Goal: Use online tool/utility: Utilize a website feature to perform a specific function

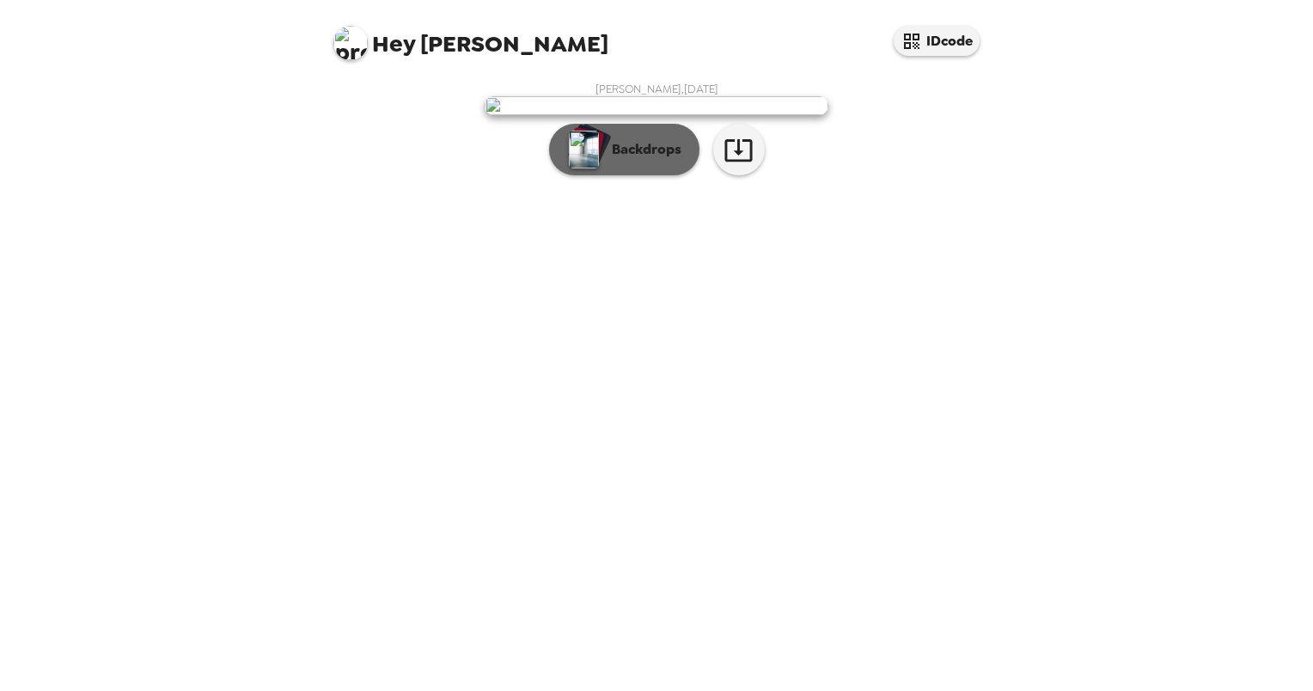
click at [622, 160] on p "Backdrops" at bounding box center [642, 149] width 78 height 21
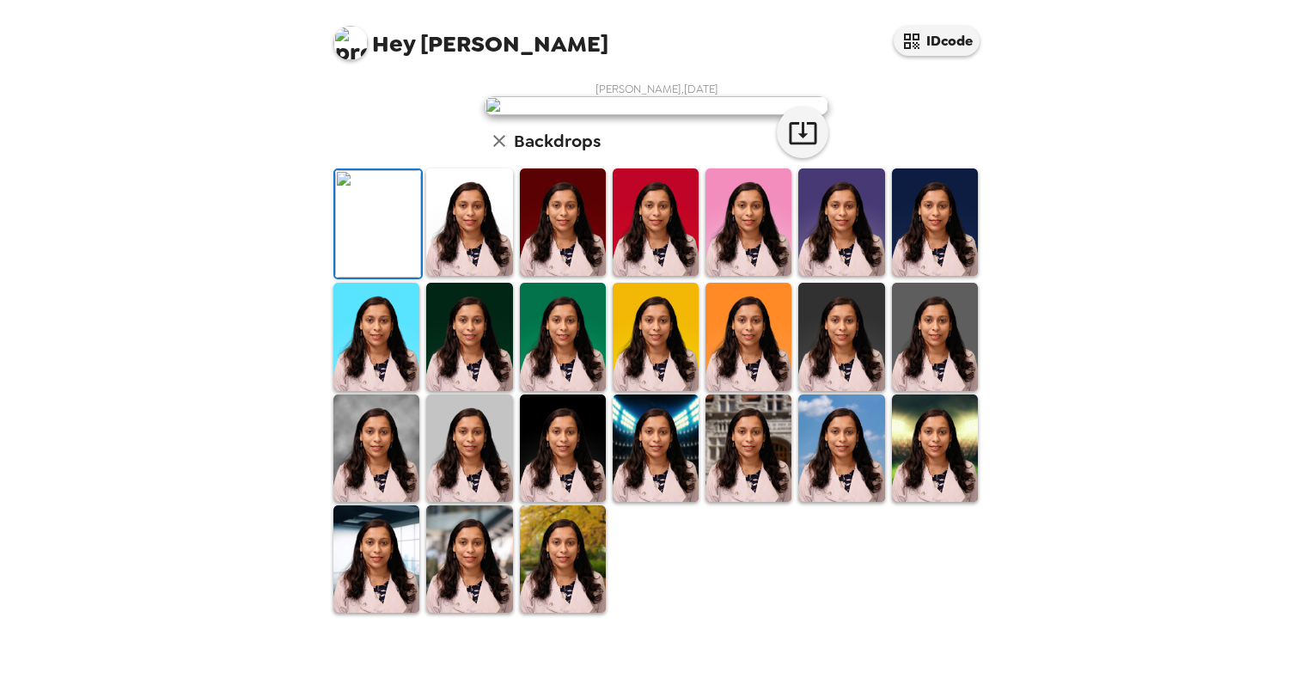
scroll to position [258, 0]
click at [917, 390] on img at bounding box center [935, 336] width 86 height 107
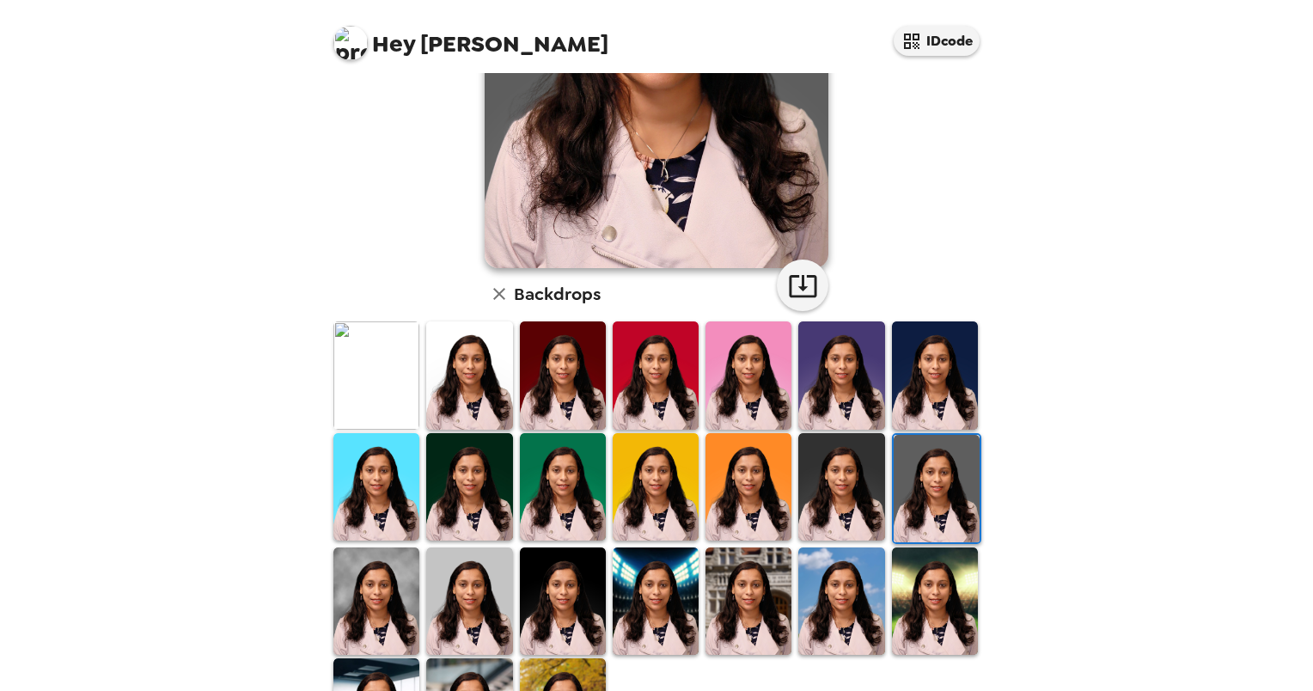
click at [395, 592] on img at bounding box center [376, 600] width 86 height 107
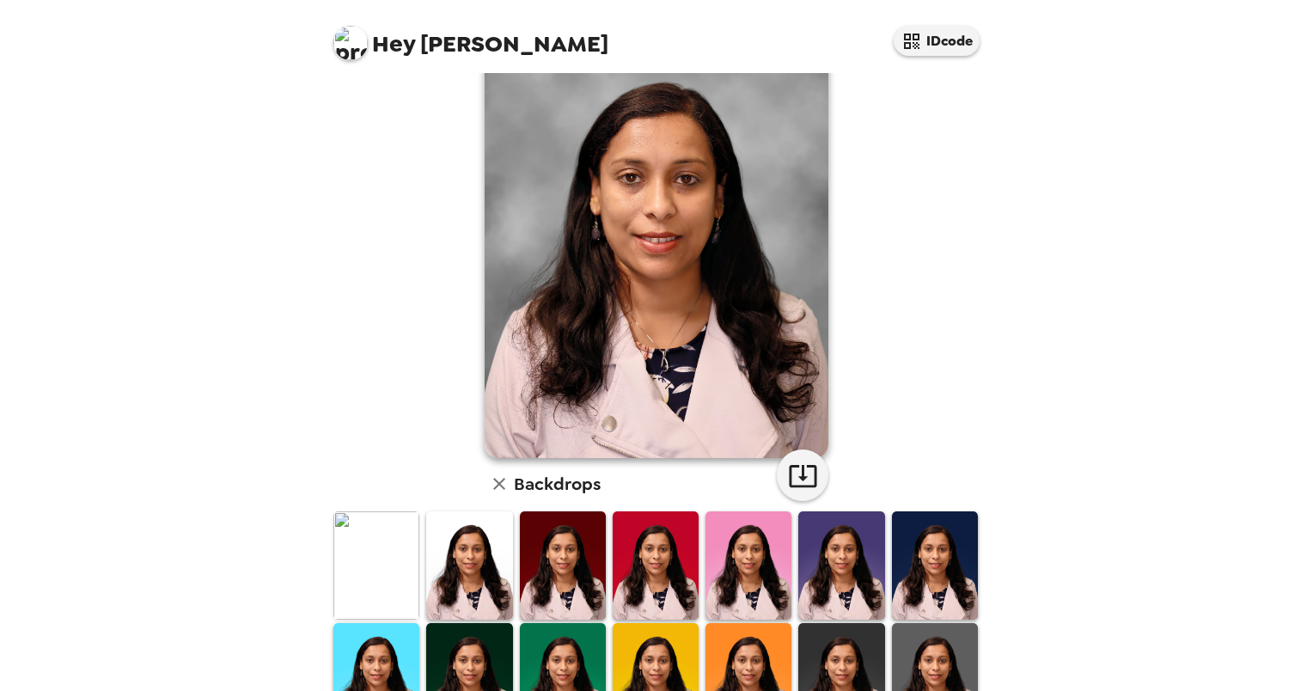
scroll to position [7, 0]
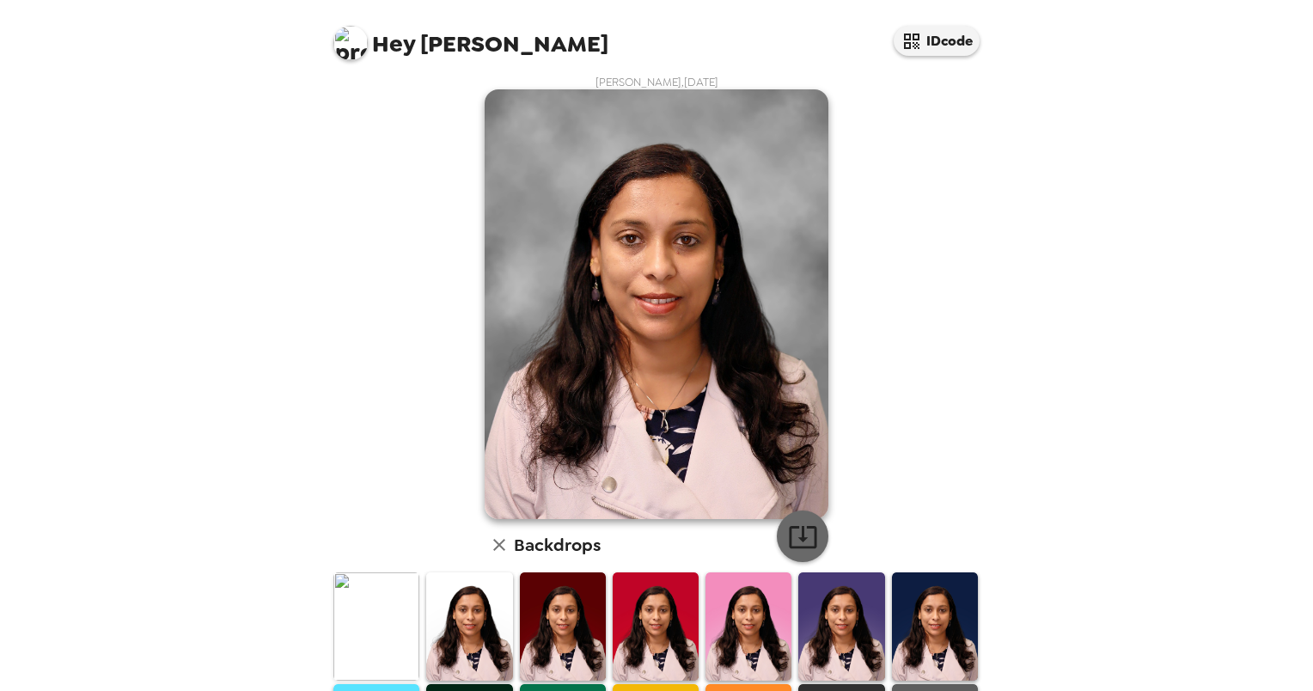
click at [800, 524] on icon "button" at bounding box center [803, 536] width 30 height 30
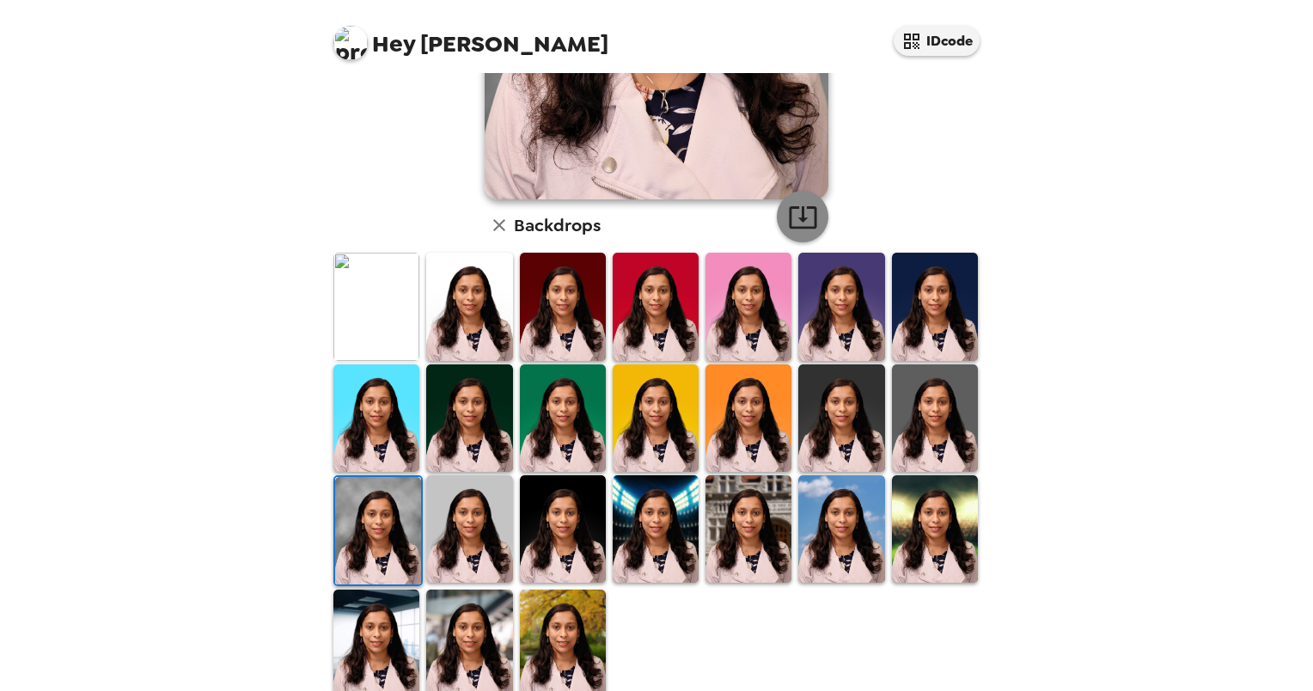
scroll to position [350, 0]
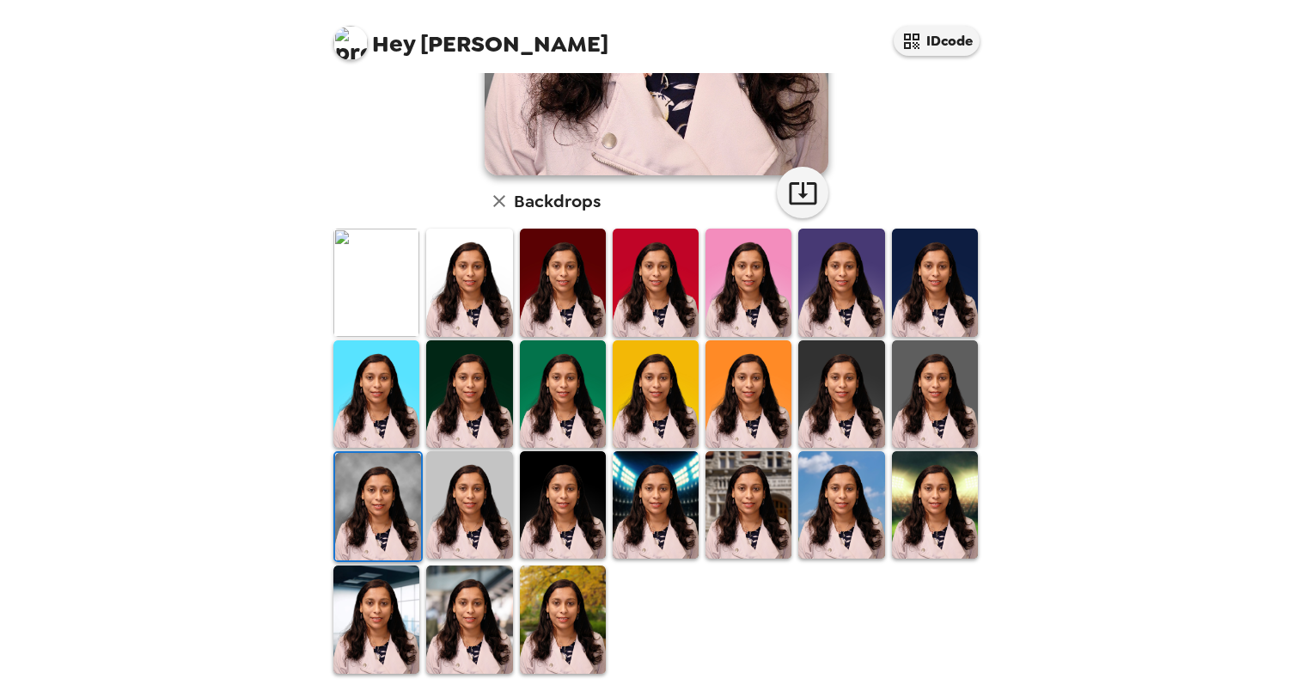
click at [378, 325] on img at bounding box center [376, 281] width 86 height 107
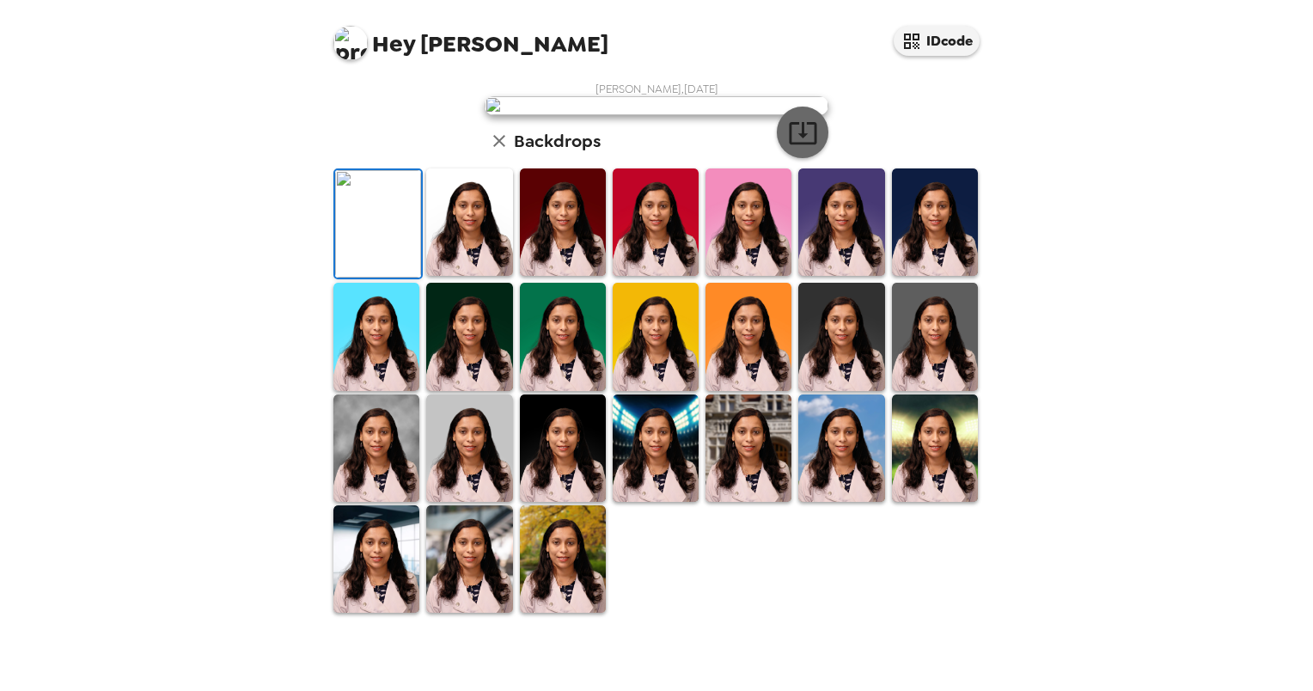
click at [777, 158] on button "button" at bounding box center [803, 133] width 52 height 52
click at [570, 612] on img at bounding box center [563, 558] width 86 height 107
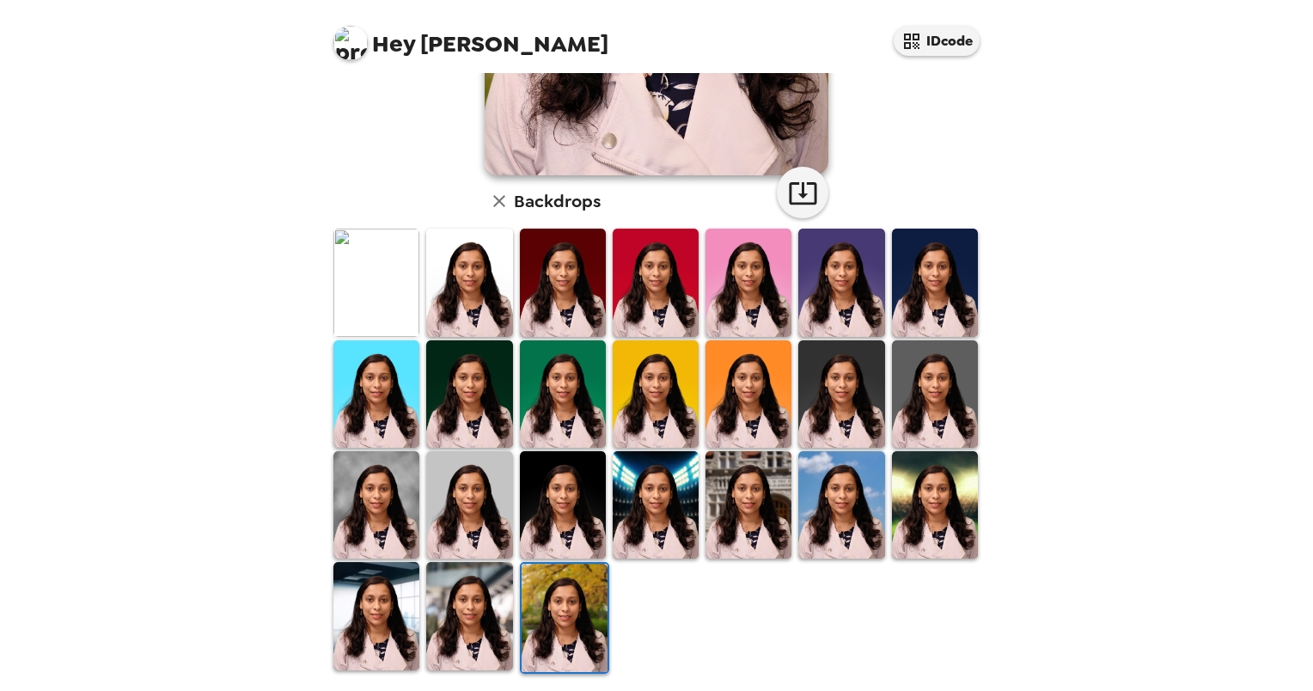
click at [374, 619] on img at bounding box center [376, 615] width 86 height 107
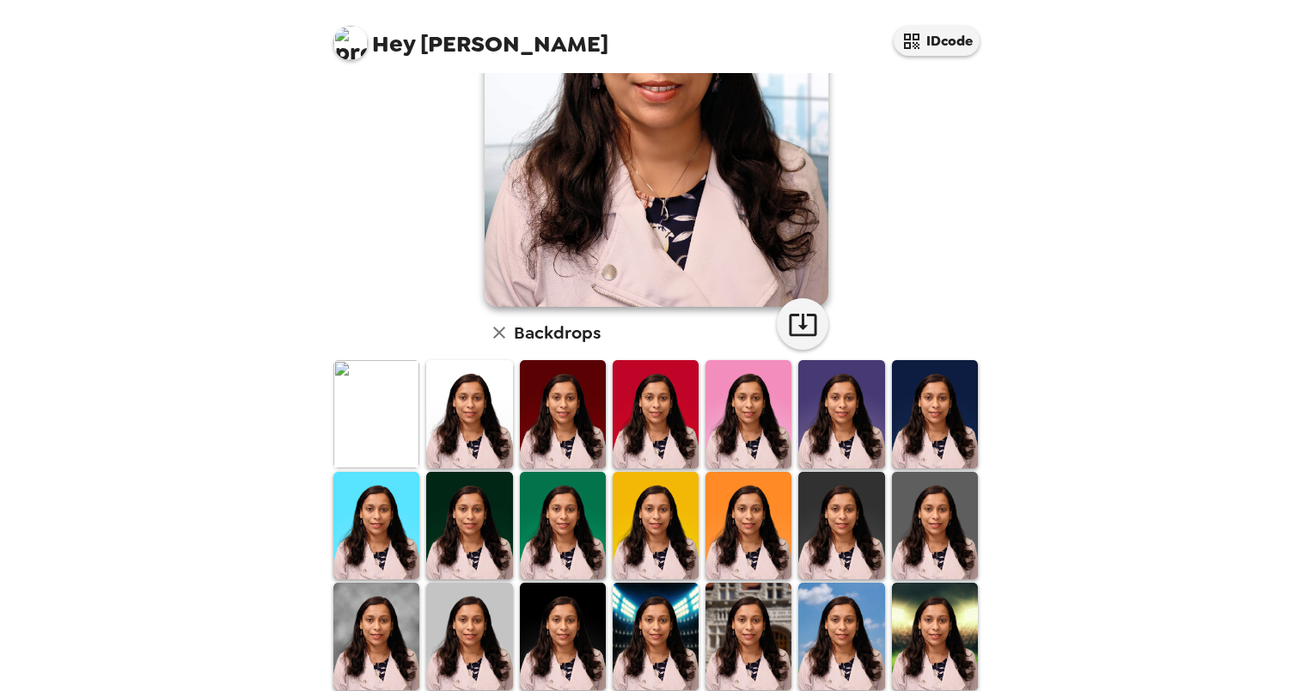
scroll to position [265, 0]
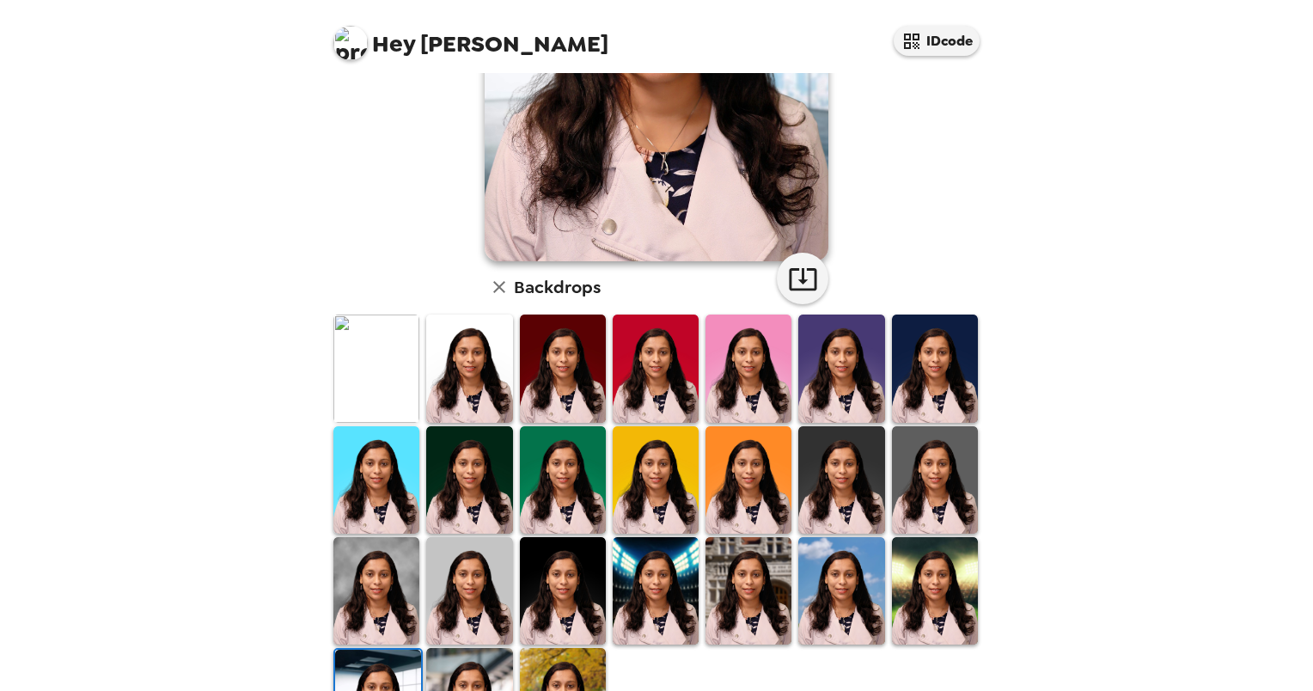
click at [929, 472] on img at bounding box center [935, 479] width 86 height 107
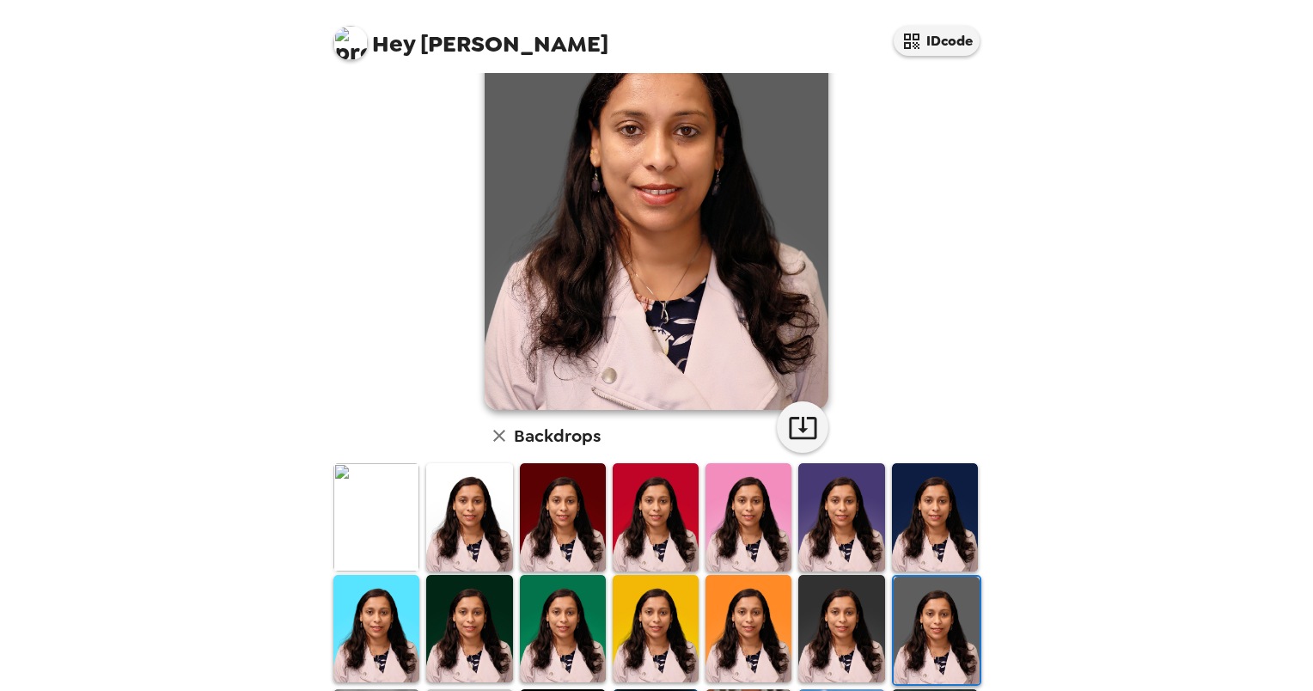
scroll to position [179, 0]
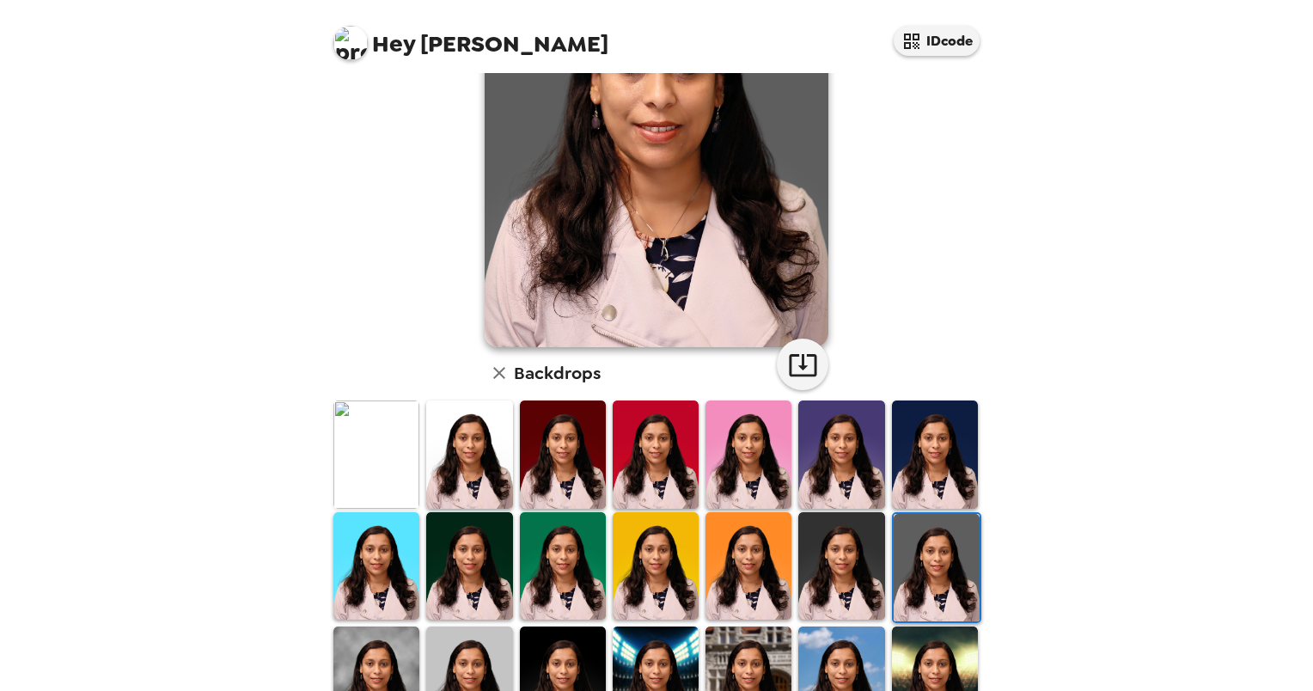
click at [825, 573] on img at bounding box center [841, 565] width 86 height 107
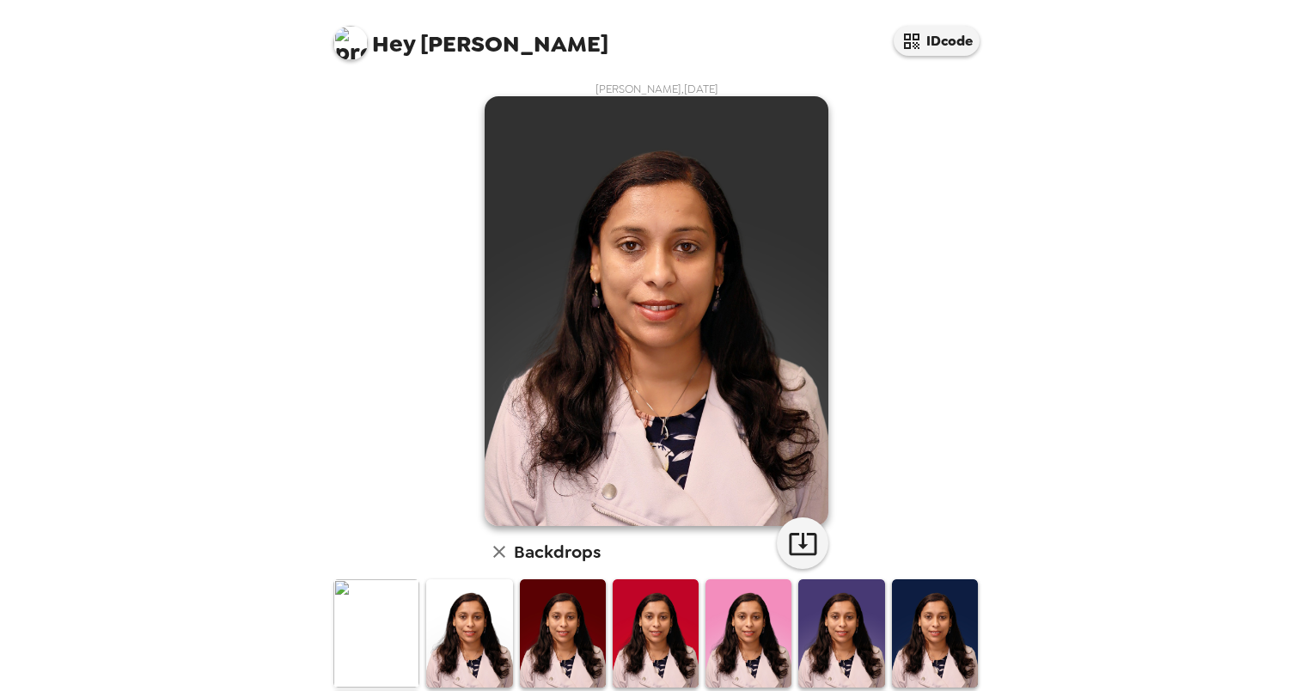
scroll to position [258, 0]
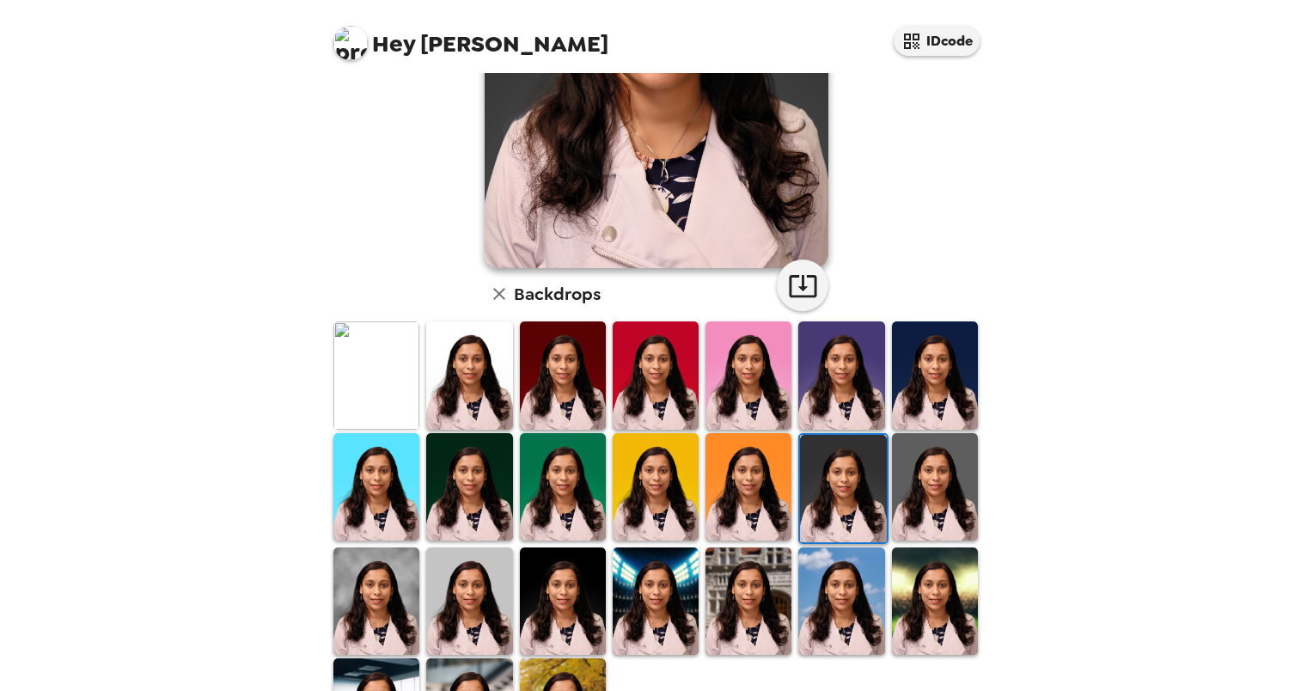
click at [461, 597] on img at bounding box center [469, 600] width 86 height 107
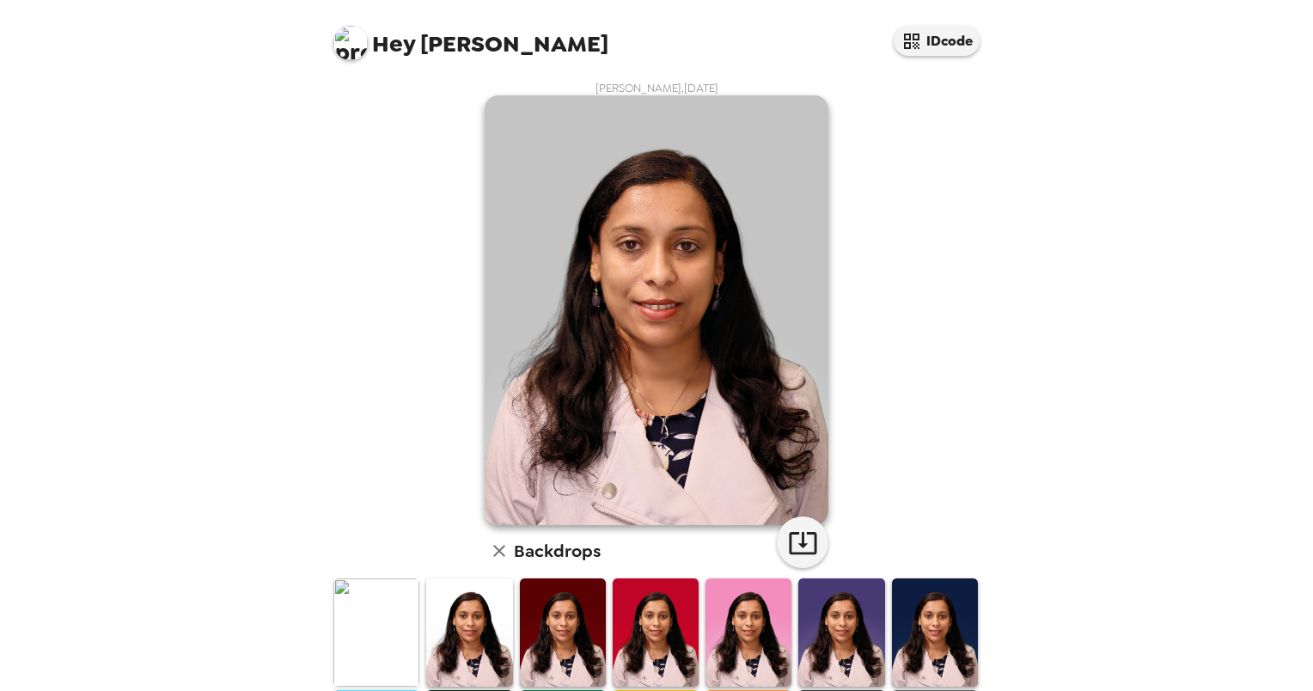
scroll to position [0, 0]
click at [801, 531] on icon "button" at bounding box center [803, 543] width 30 height 30
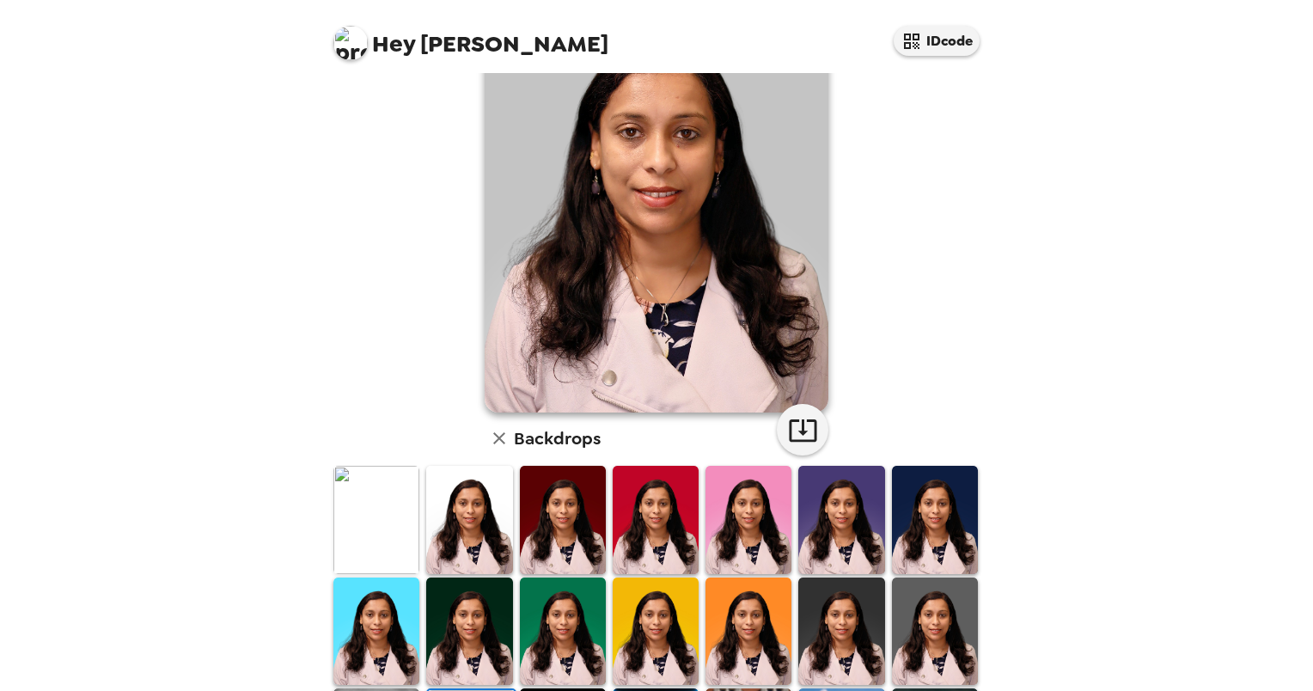
scroll to position [86, 0]
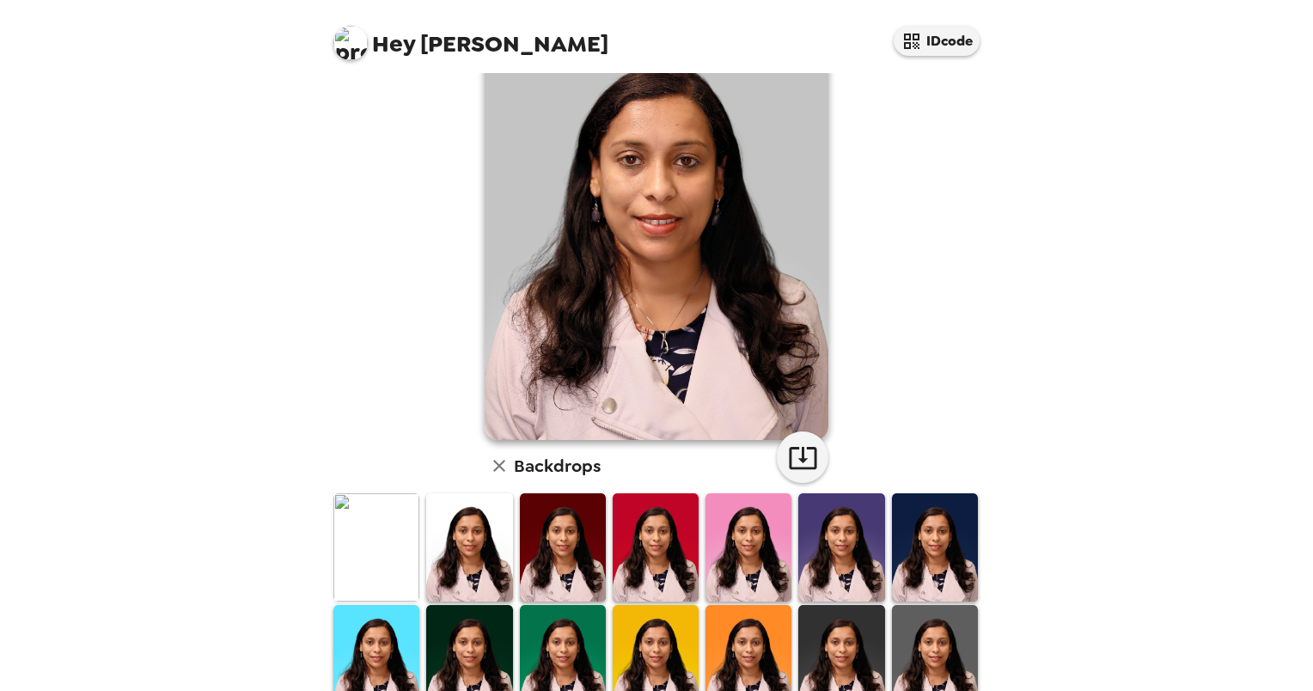
drag, startPoint x: 594, startPoint y: 539, endPoint x: 562, endPoint y: 546, distance: 32.5
click at [594, 539] on img at bounding box center [563, 546] width 86 height 107
click at [562, 546] on img at bounding box center [563, 546] width 86 height 107
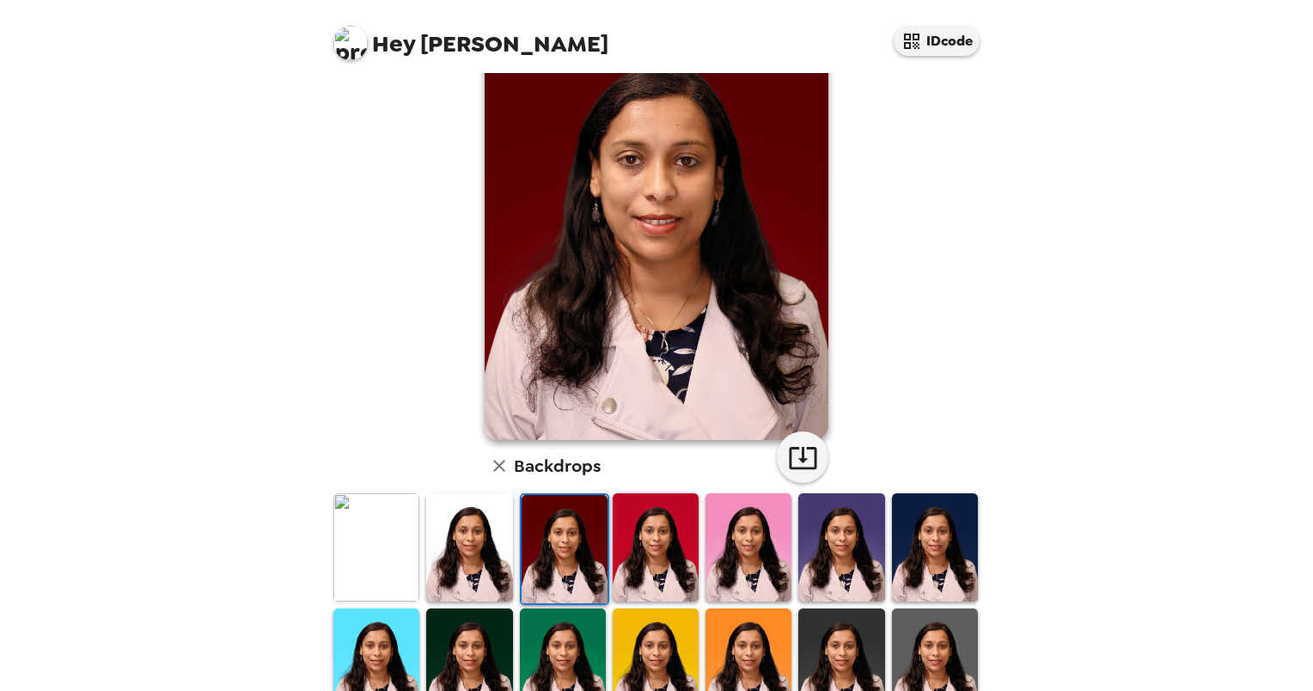
click at [624, 540] on img at bounding box center [655, 546] width 86 height 107
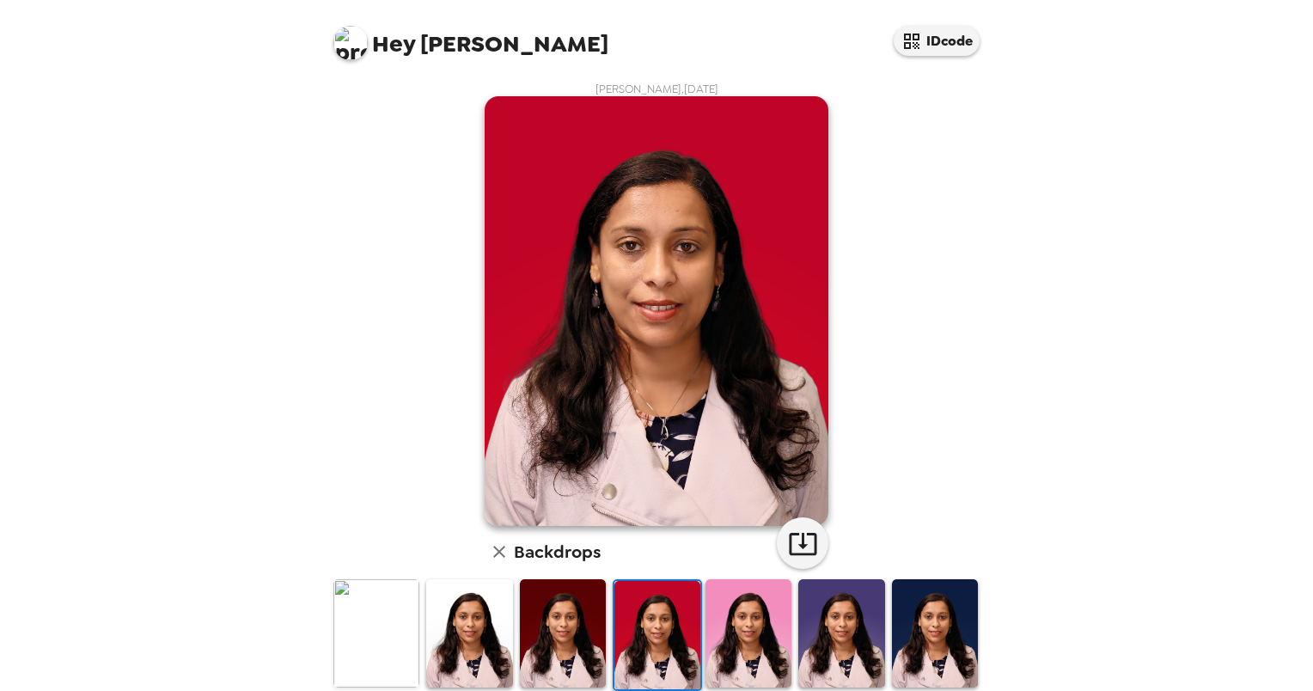
scroll to position [350, 0]
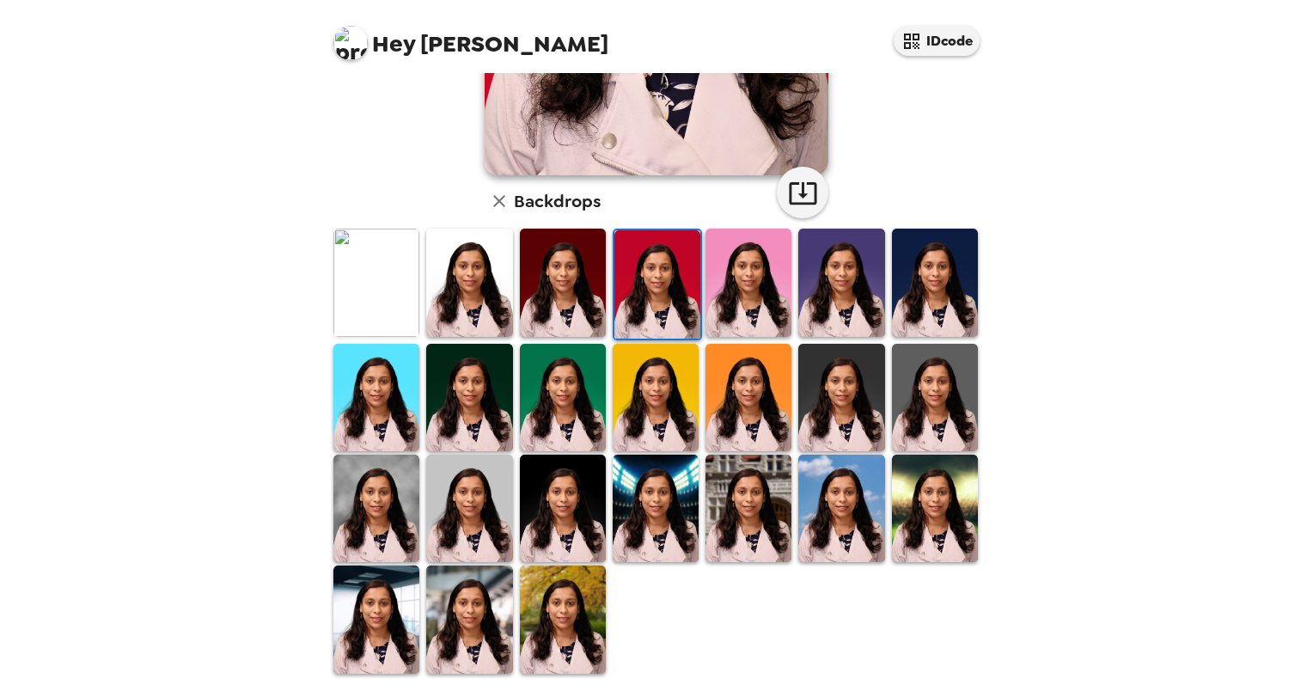
drag, startPoint x: 373, startPoint y: 241, endPoint x: 373, endPoint y: 261, distance: 20.6
click at [373, 242] on img at bounding box center [376, 281] width 86 height 107
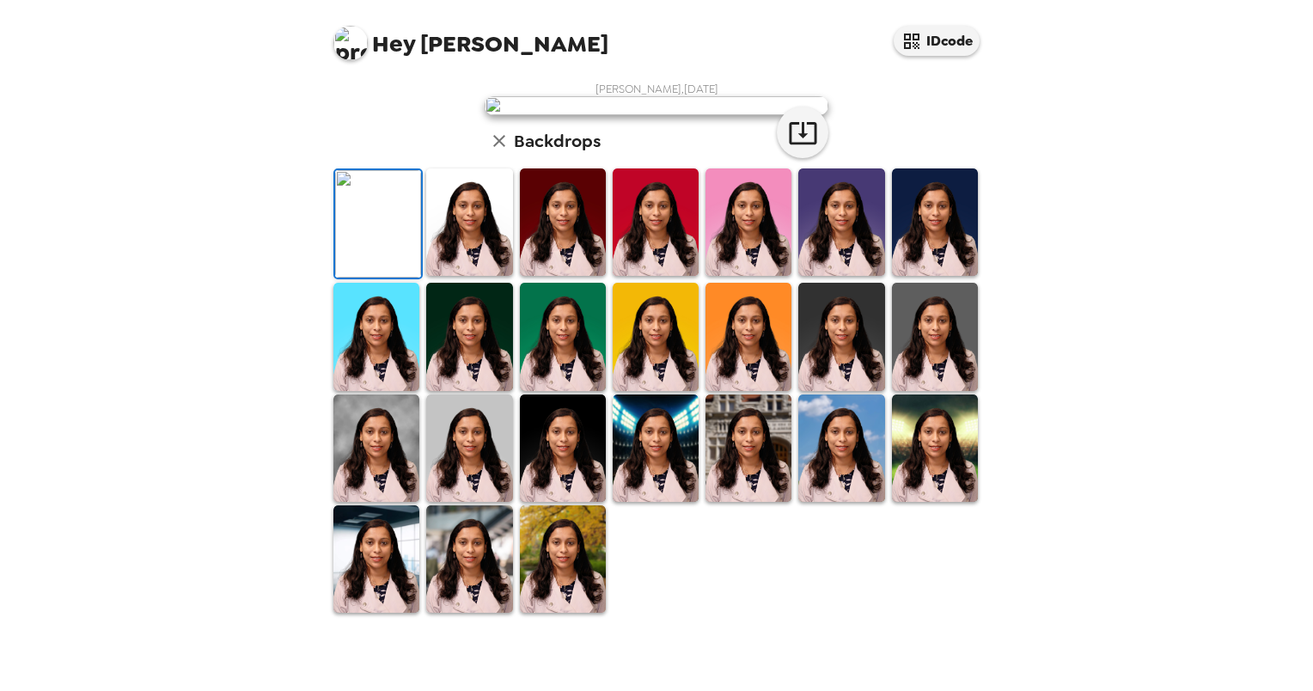
click at [378, 277] on img at bounding box center [378, 223] width 86 height 107
